Goal: Task Accomplishment & Management: Complete application form

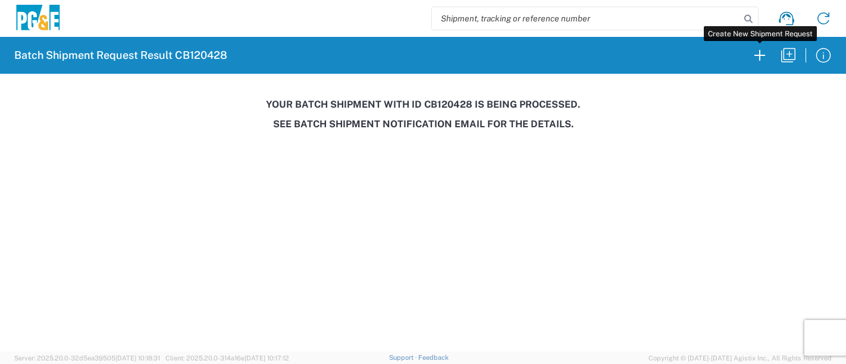
click at [762, 54] on icon "button" at bounding box center [759, 55] width 19 height 19
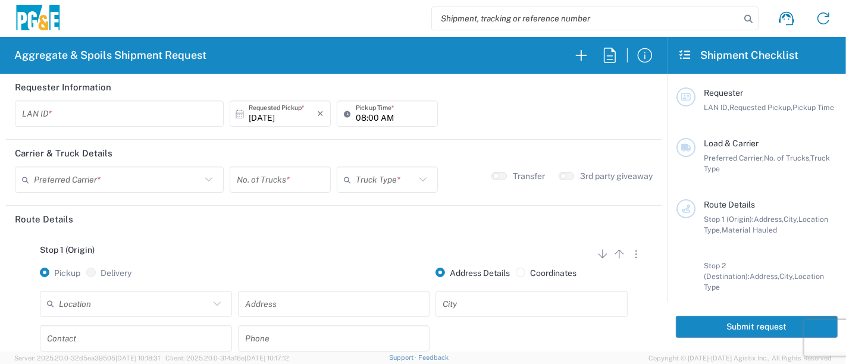
click at [89, 115] on input "text" at bounding box center [119, 114] width 195 height 21
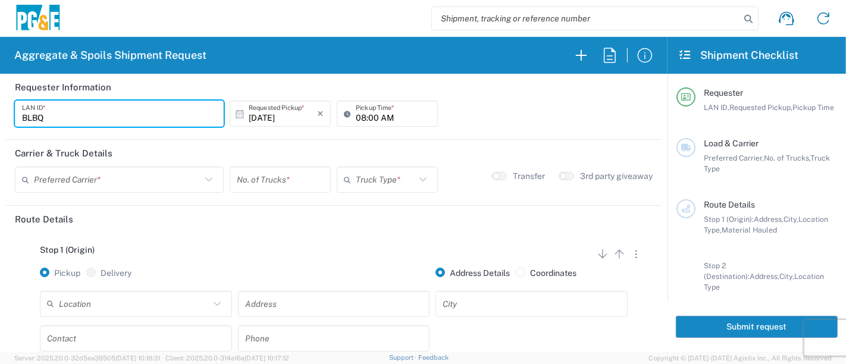
type input "BLBQ"
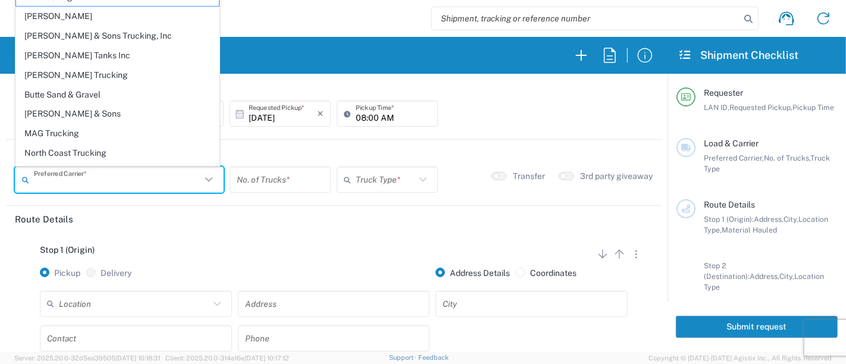
click at [101, 179] on input "text" at bounding box center [117, 180] width 167 height 21
click at [45, 54] on span "[PERSON_NAME] Tanks Inc" at bounding box center [117, 55] width 203 height 18
type input "[PERSON_NAME] Tanks Inc"
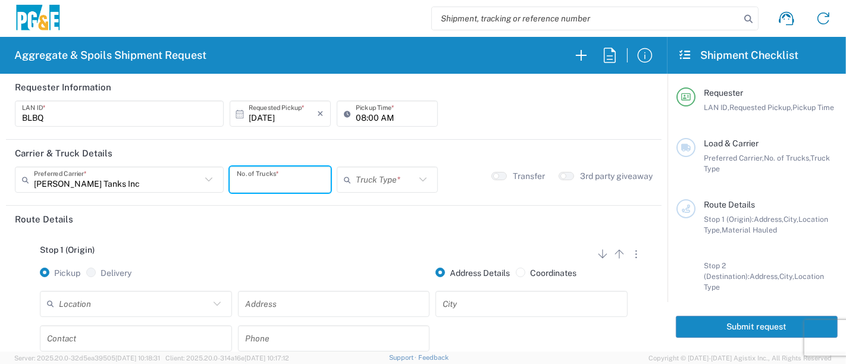
click at [256, 177] on input "number" at bounding box center [280, 180] width 87 height 21
type input "1"
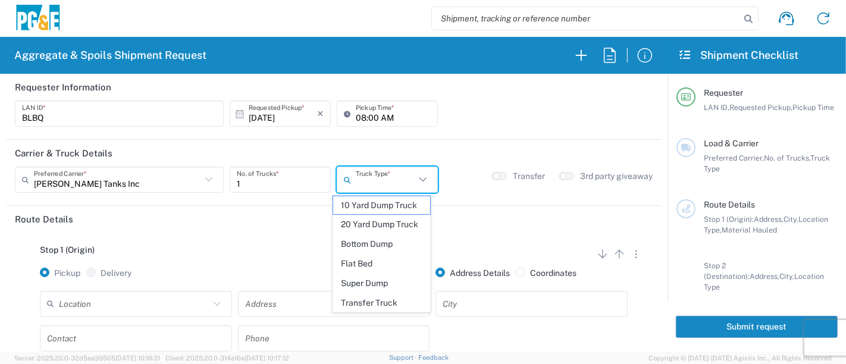
click at [365, 186] on input "text" at bounding box center [386, 180] width 60 height 21
click at [377, 218] on span "20 Yard Dump Truck" at bounding box center [382, 224] width 98 height 18
type input "20 Yard Dump Truck"
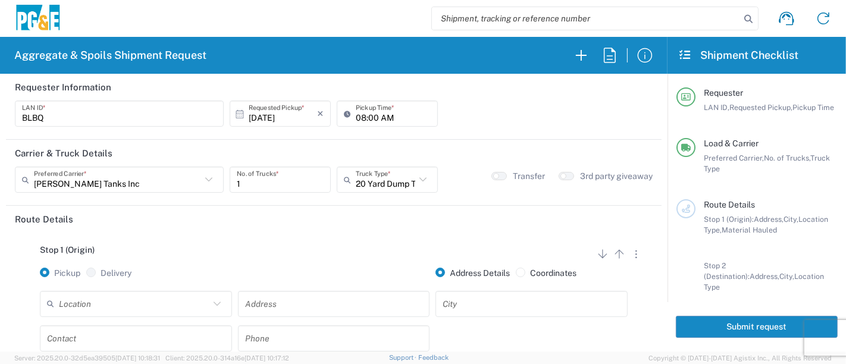
click at [301, 303] on input "text" at bounding box center [334, 303] width 178 height 21
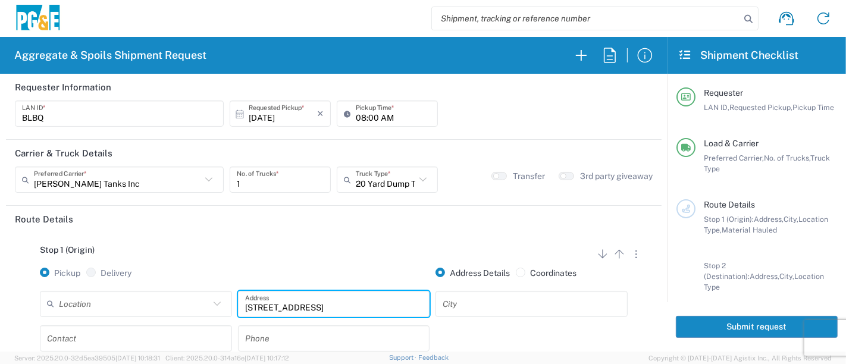
type input "[STREET_ADDRESS]"
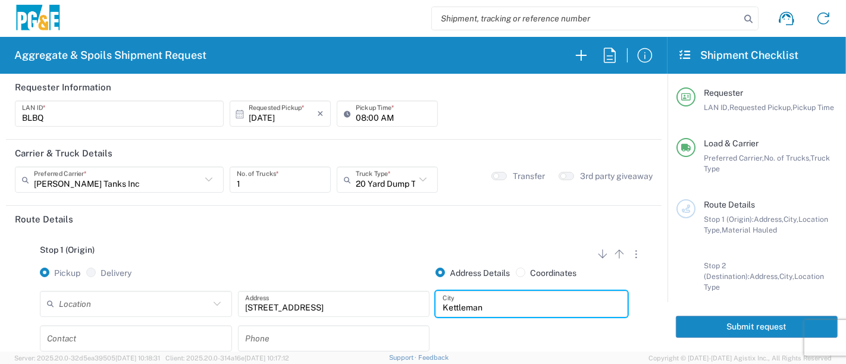
scroll to position [66, 0]
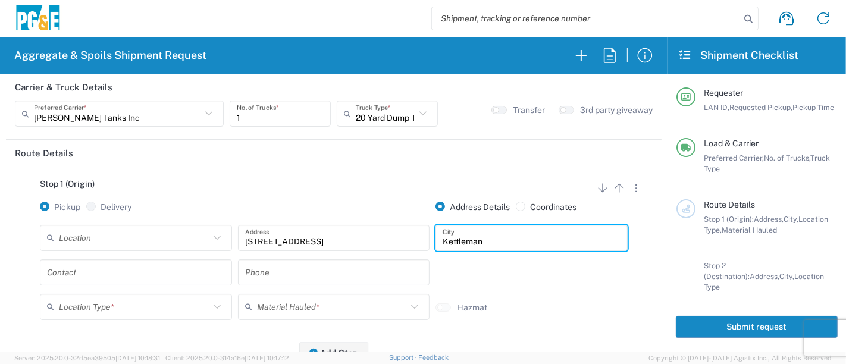
type input "Kettleman"
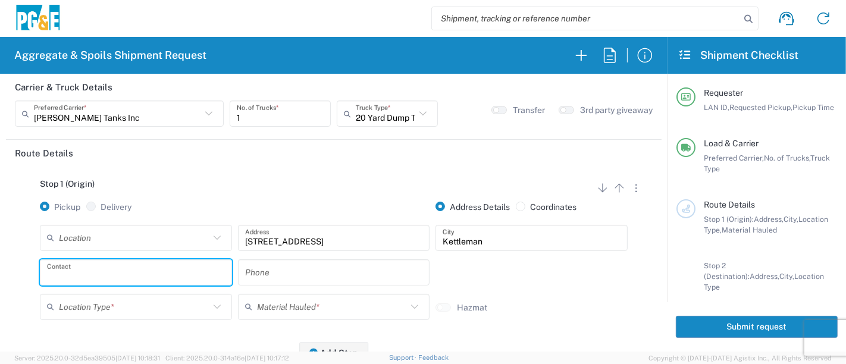
click at [89, 274] on input "text" at bounding box center [136, 272] width 178 height 21
click at [71, 267] on input "text" at bounding box center [136, 272] width 178 height 21
type input "[PERSON_NAME]"
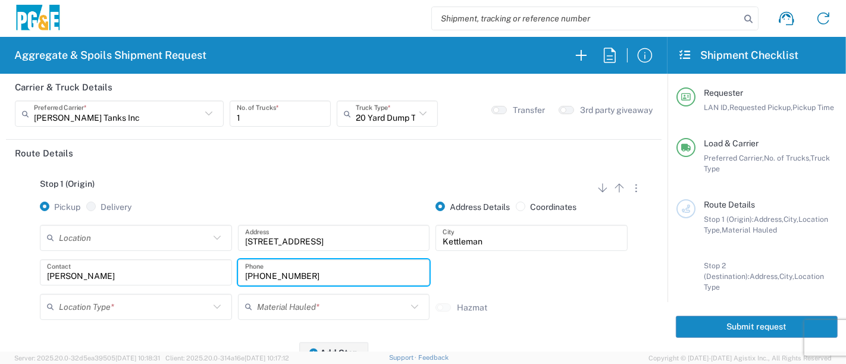
type input "[PHONE_NUMBER]"
click at [62, 309] on input "text" at bounding box center [134, 306] width 151 height 21
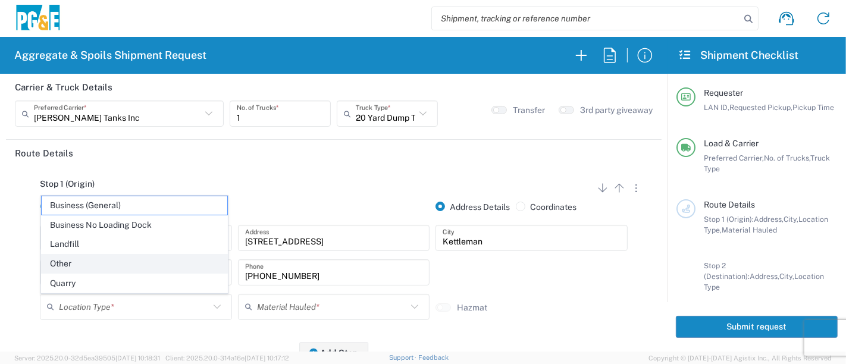
click at [66, 270] on span "Other" at bounding box center [135, 264] width 186 height 18
type input "Other"
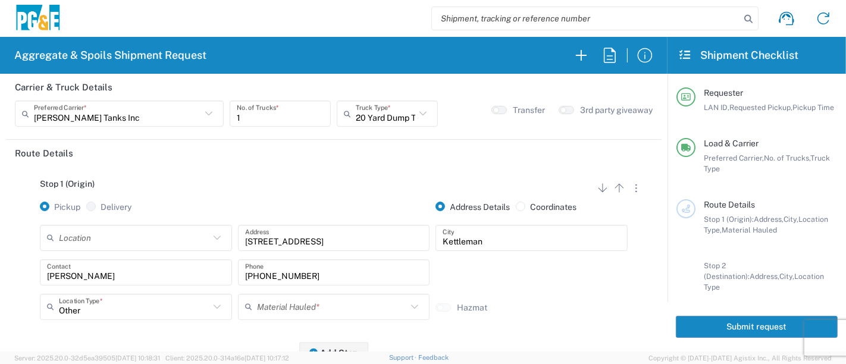
click at [250, 303] on icon at bounding box center [251, 307] width 12 height 19
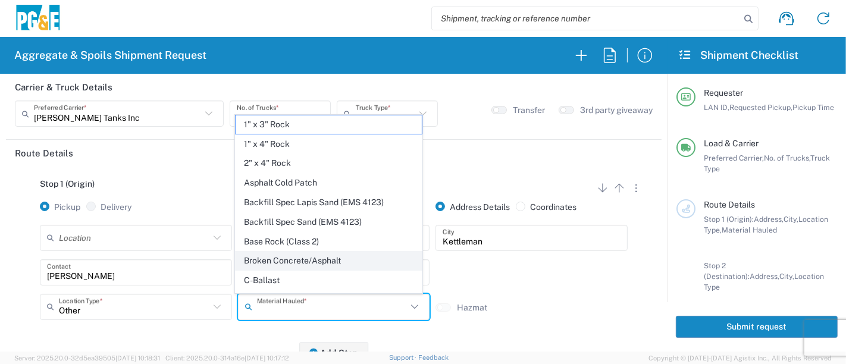
scroll to position [132, 0]
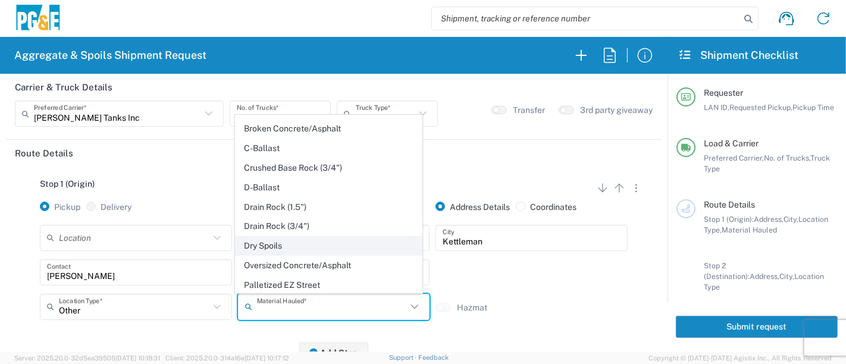
click at [297, 246] on span "Dry Spoils" at bounding box center [329, 246] width 186 height 18
type input "Dry Spoils"
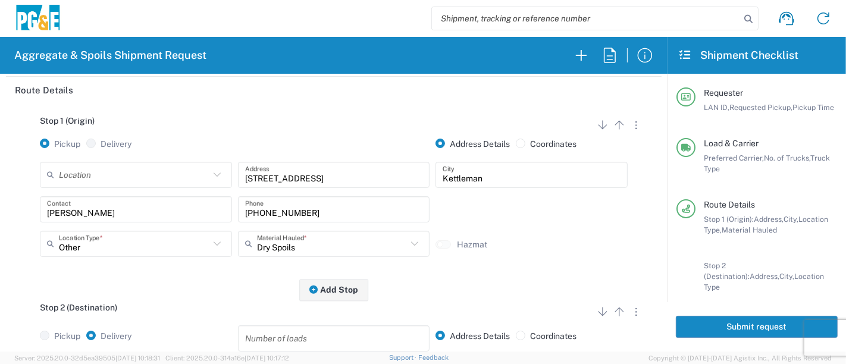
scroll to position [264, 0]
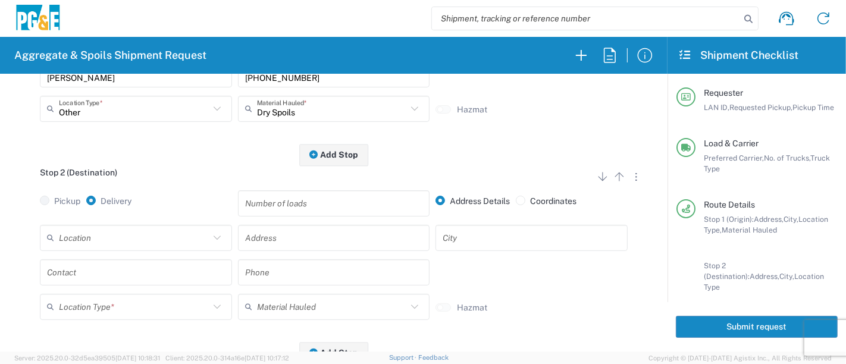
click at [246, 235] on input "text" at bounding box center [334, 237] width 178 height 21
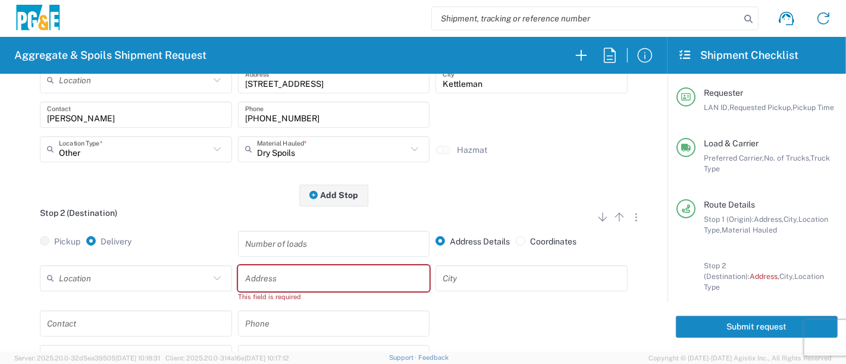
scroll to position [198, 0]
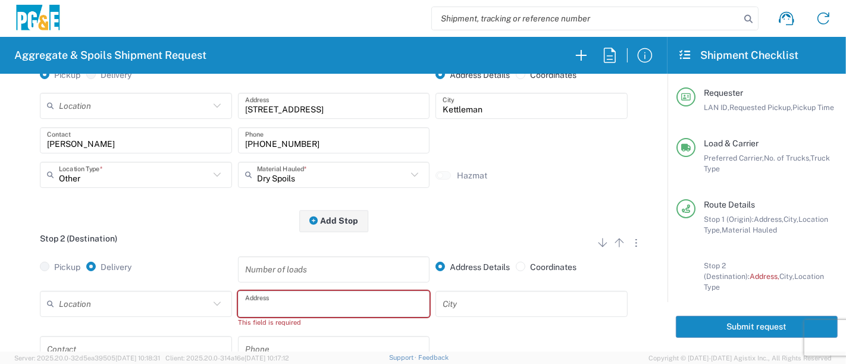
click at [294, 306] on input "text" at bounding box center [334, 303] width 178 height 21
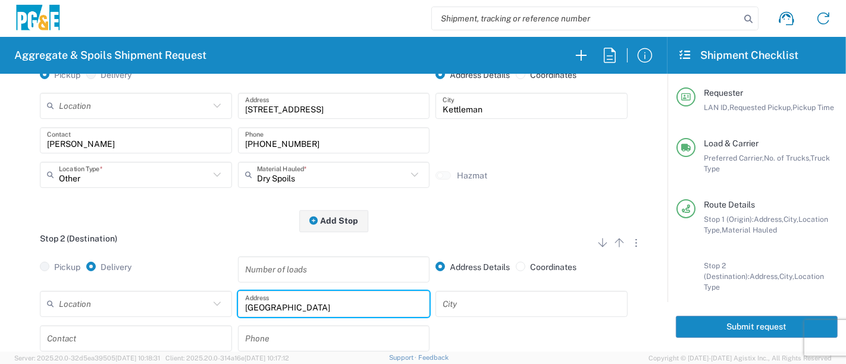
click at [353, 310] on input "[GEOGRAPHIC_DATA]" at bounding box center [334, 303] width 178 height 21
type input "[STREET_ADDRESS]"
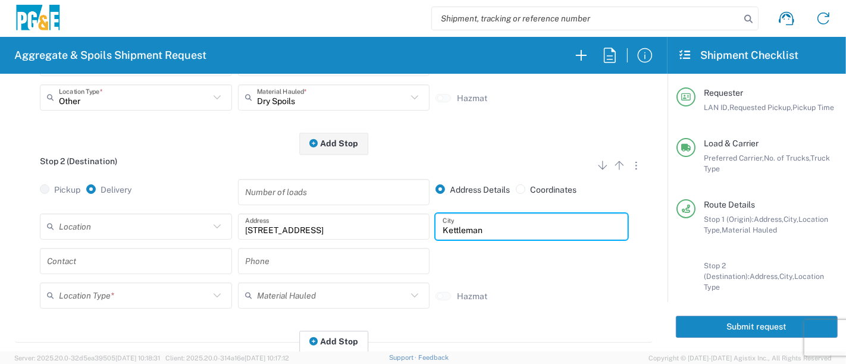
scroll to position [330, 0]
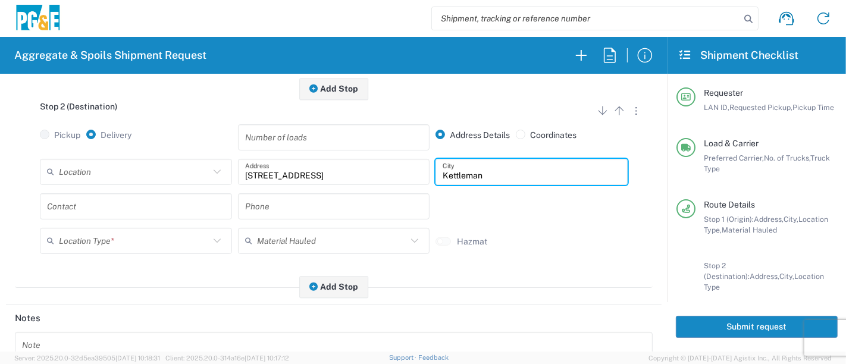
type input "Kettleman"
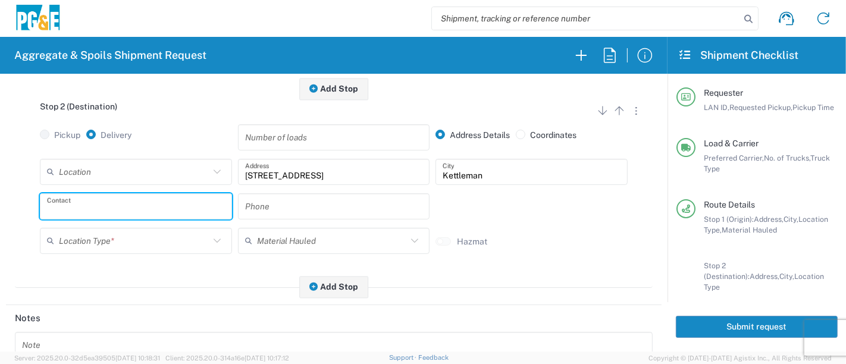
click at [190, 209] on input "text" at bounding box center [136, 206] width 178 height 21
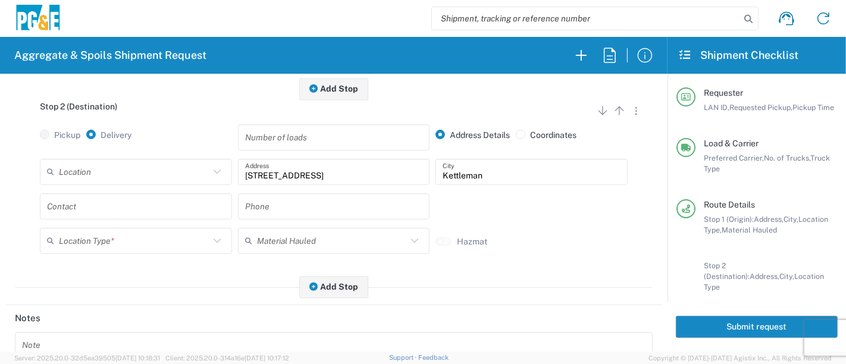
click at [73, 204] on input "text" at bounding box center [136, 206] width 178 height 21
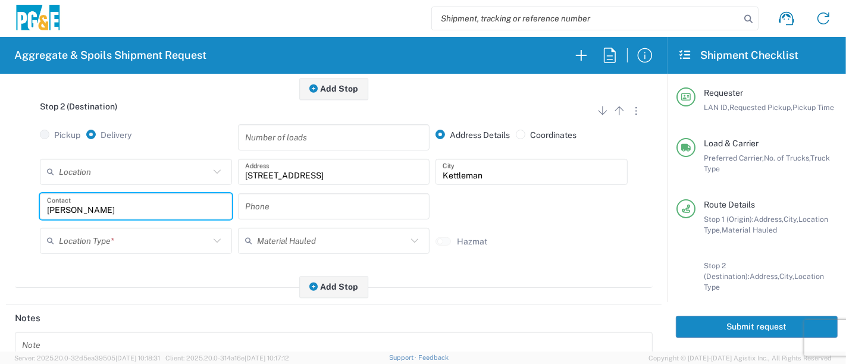
type input "[PERSON_NAME]"
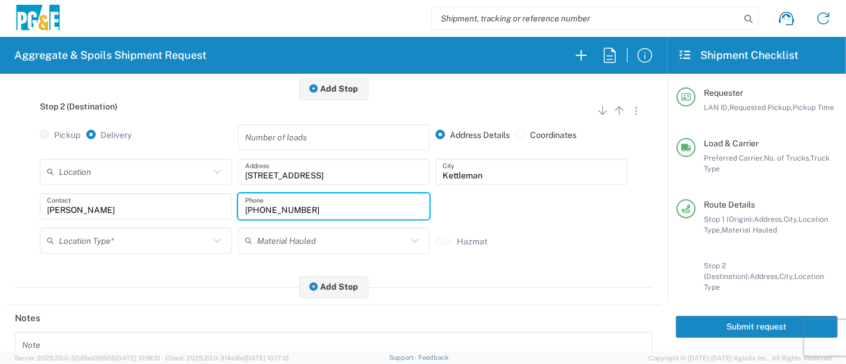
type input "[PHONE_NUMBER]"
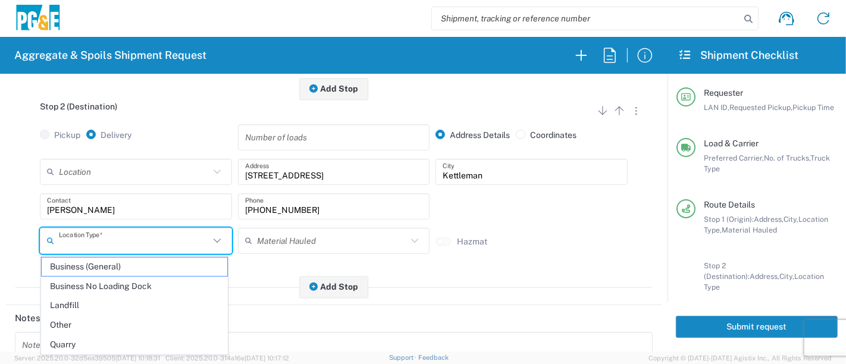
click at [78, 237] on input "text" at bounding box center [134, 240] width 151 height 21
click at [85, 323] on span "Other" at bounding box center [135, 325] width 186 height 18
type input "Other"
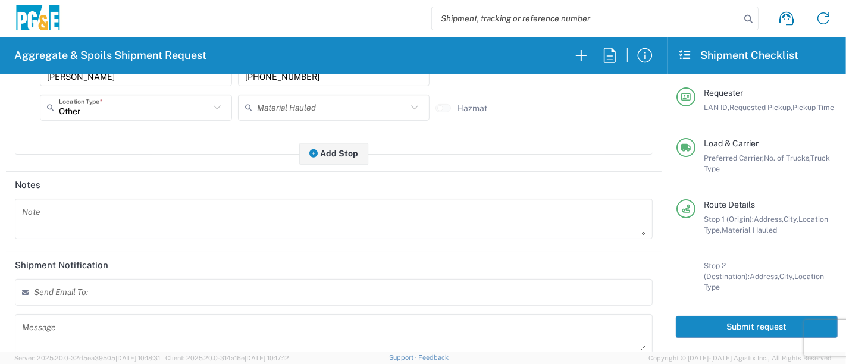
scroll to position [542, 0]
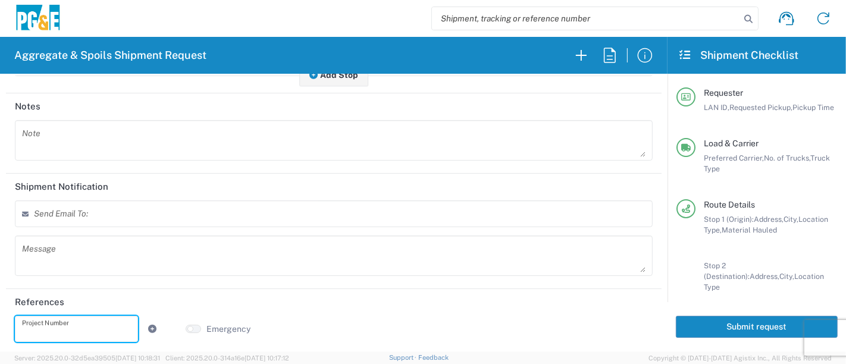
click at [105, 326] on input "text" at bounding box center [76, 328] width 109 height 21
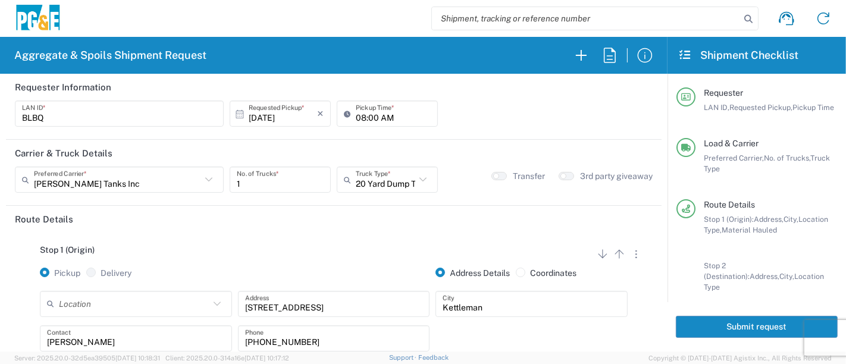
scroll to position [0, 0]
type input "74044184"
click at [559, 176] on button "button" at bounding box center [566, 176] width 15 height 8
click at [690, 321] on button "Submit request" at bounding box center [757, 327] width 162 height 22
